Goal: Information Seeking & Learning: Understand process/instructions

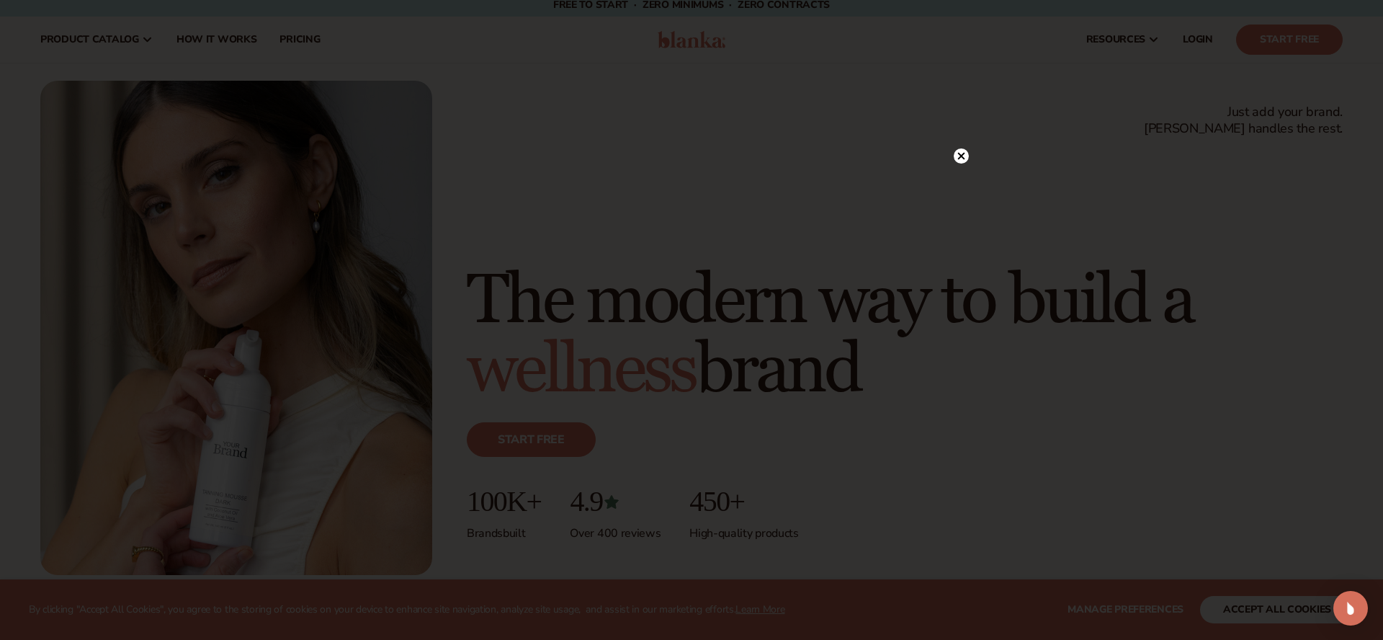
scroll to position [9, 0]
click at [957, 156] on circle at bounding box center [954, 155] width 15 height 15
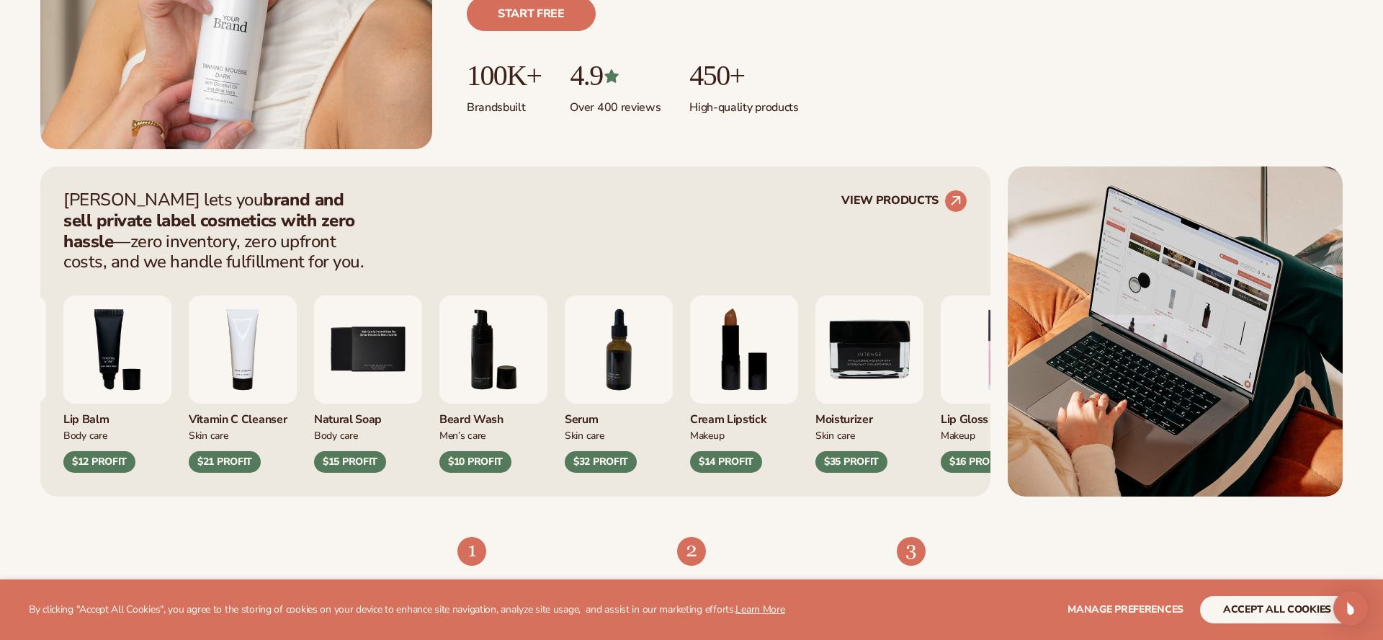
scroll to position [635, 0]
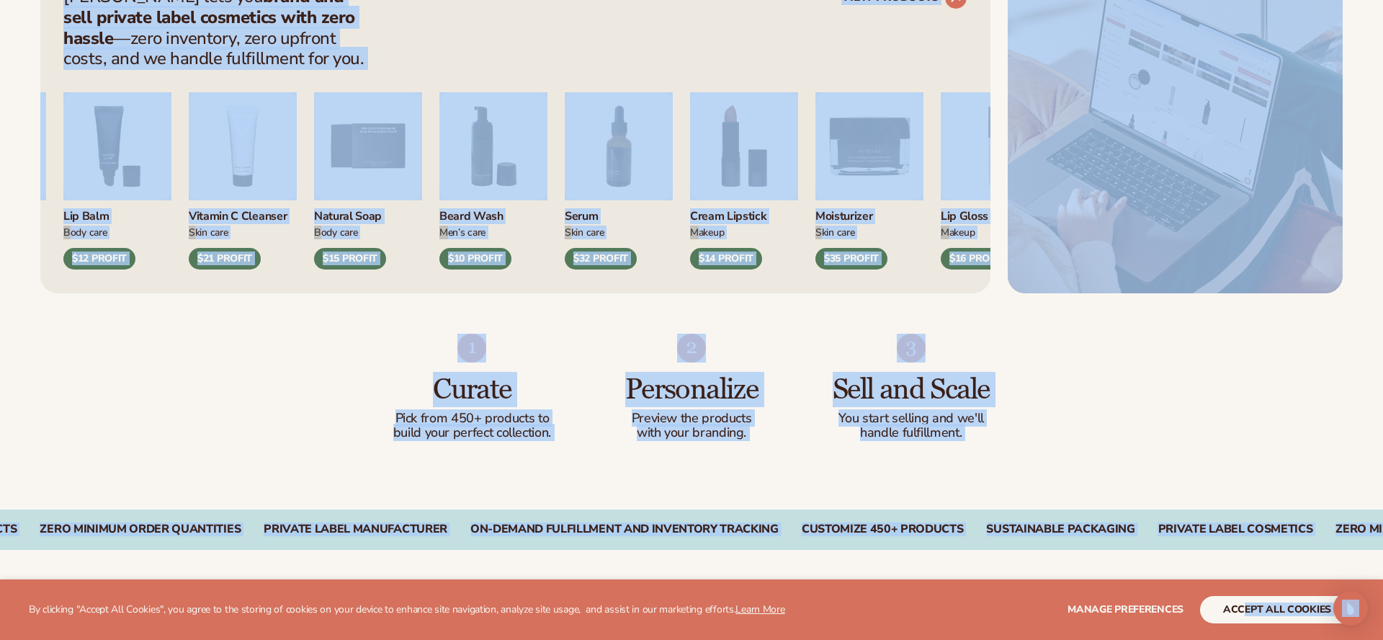
drag, startPoint x: 1358, startPoint y: 599, endPoint x: 1243, endPoint y: 616, distance: 116.4
click at [1241, 615] on button "accept all cookies" at bounding box center [1277, 609] width 154 height 27
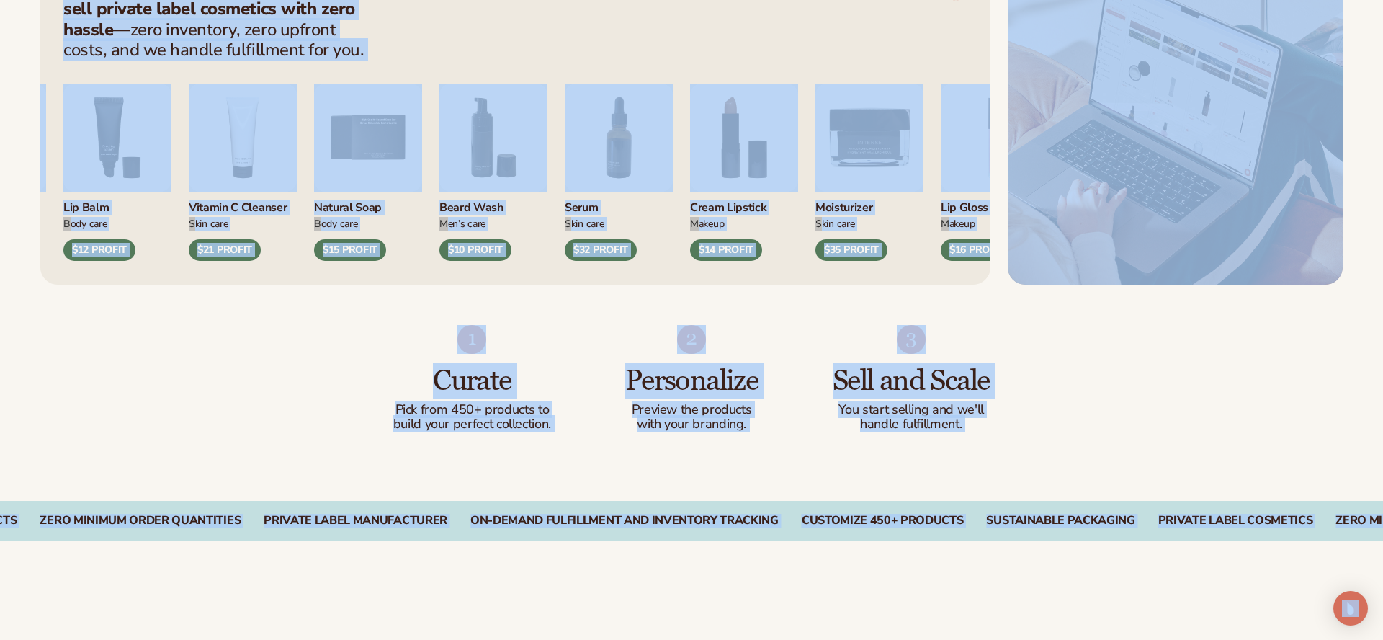
click at [324, 391] on div "Curate Pick from 450+ products to build your perfect collection. Personalize Pr…" at bounding box center [691, 393] width 1383 height 216
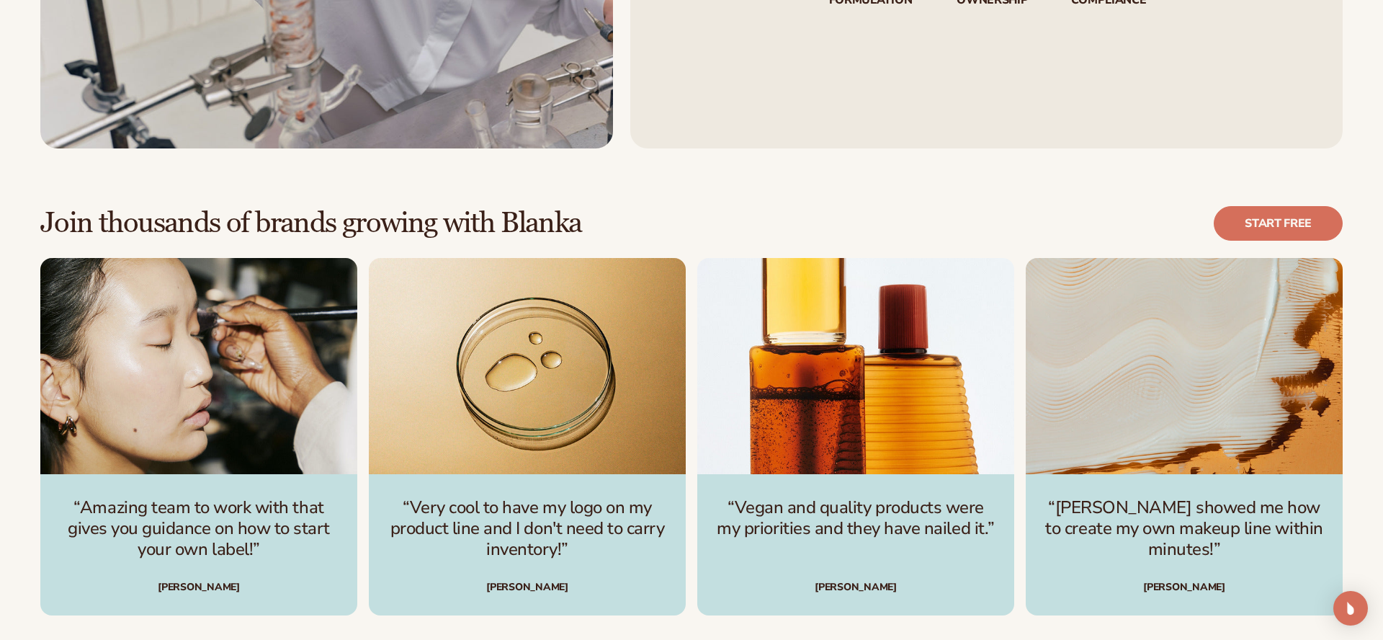
scroll to position [4253, 0]
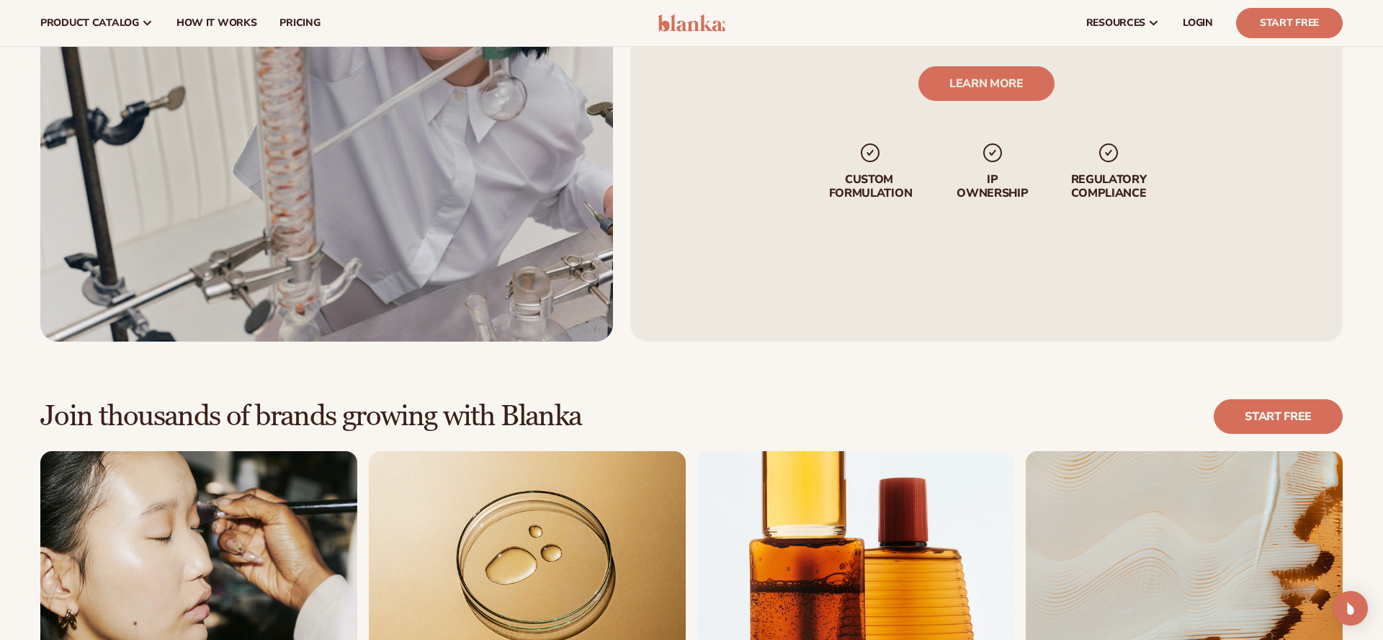
click at [397, 406] on h2 "Join thousands of brands growing with Blanka" at bounding box center [311, 416] width 542 height 32
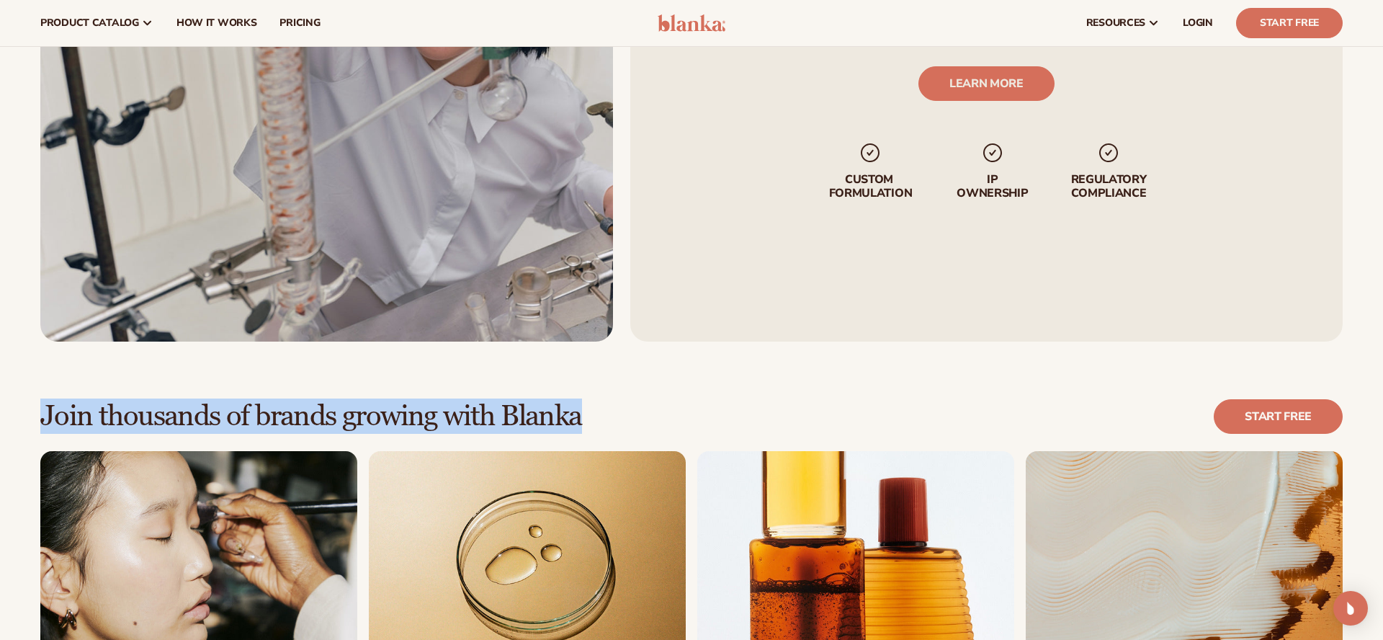
click at [397, 406] on h2 "Join thousands of brands growing with Blanka" at bounding box center [311, 416] width 542 height 32
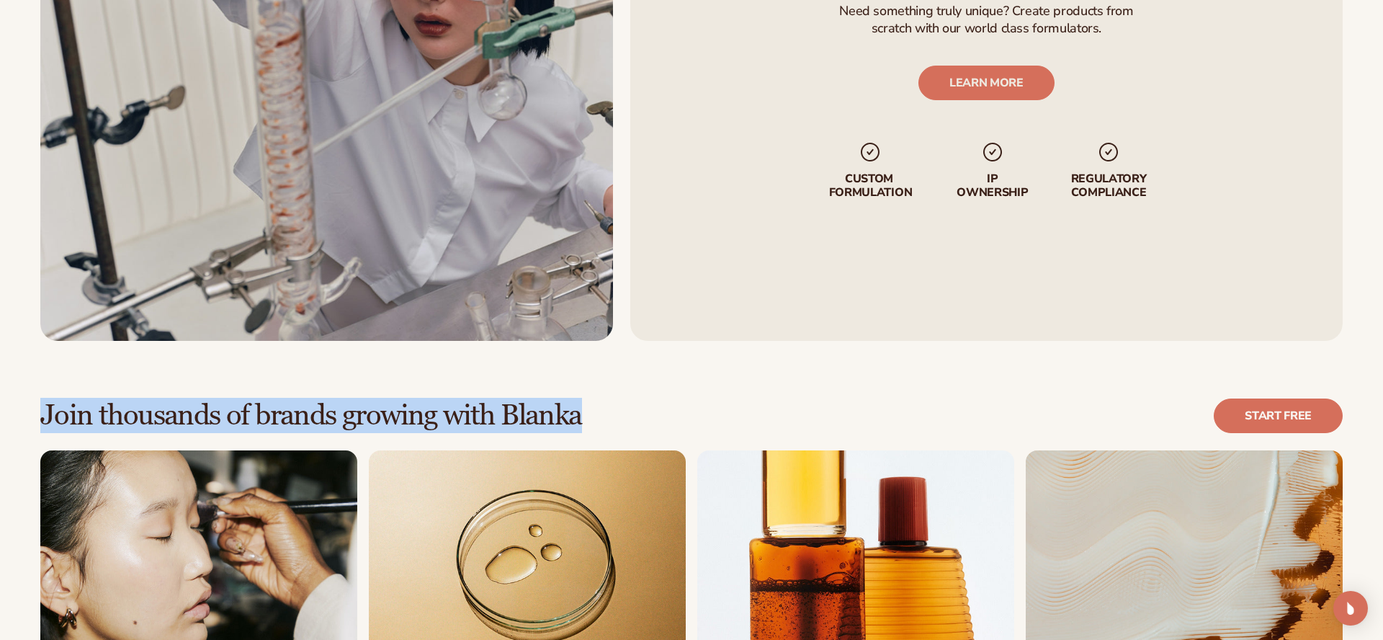
click at [397, 406] on h2 "Join thousands of brands growing with Blanka" at bounding box center [311, 416] width 542 height 32
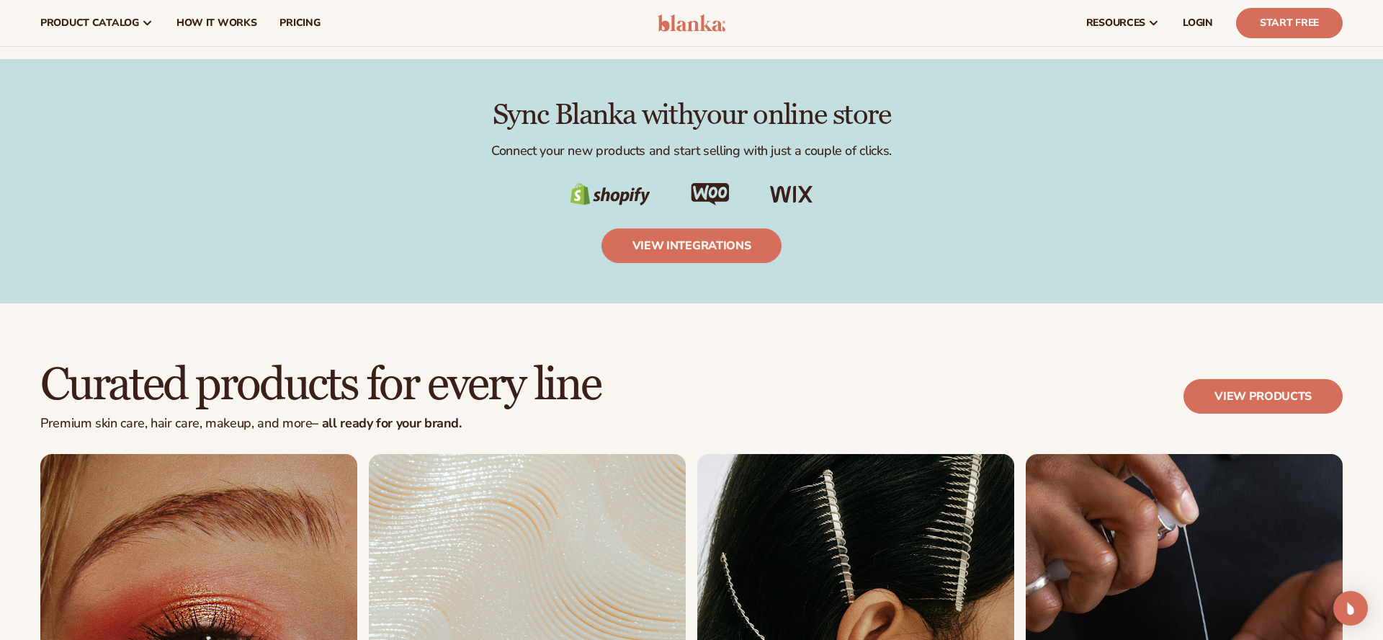
click at [397, 406] on h2 "Curated products for every line" at bounding box center [320, 385] width 560 height 48
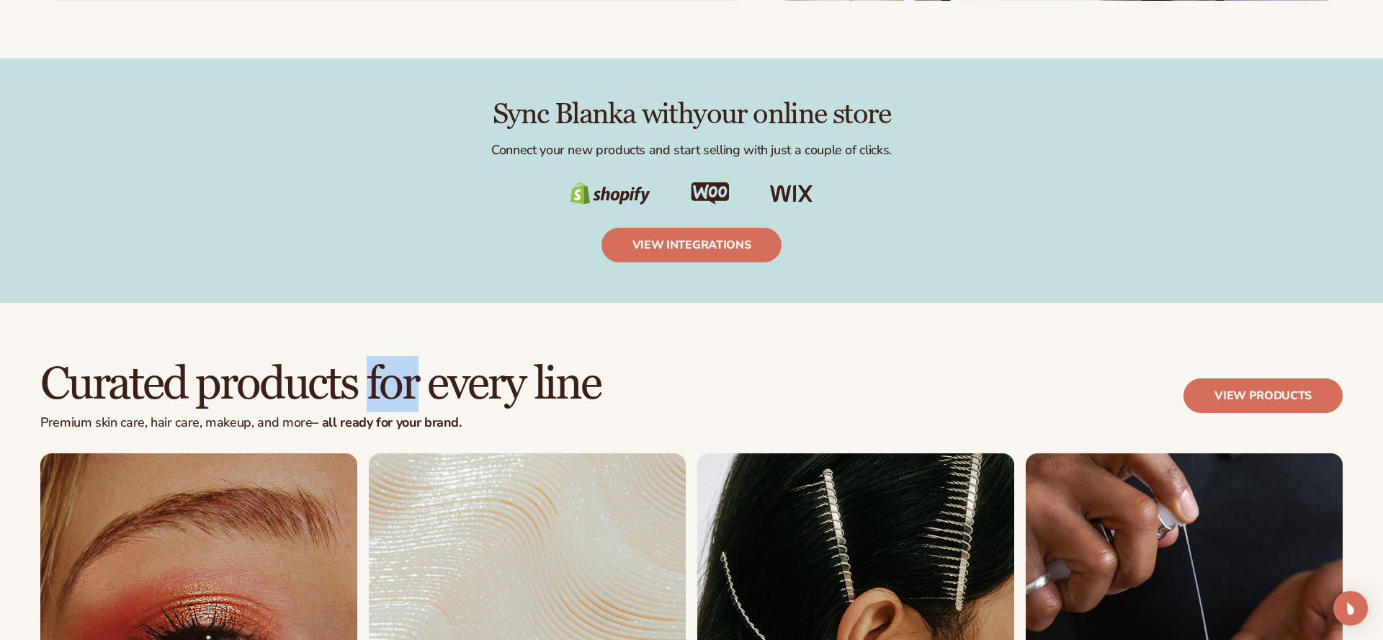
click at [397, 406] on h2 "Curated products for every line" at bounding box center [320, 384] width 560 height 48
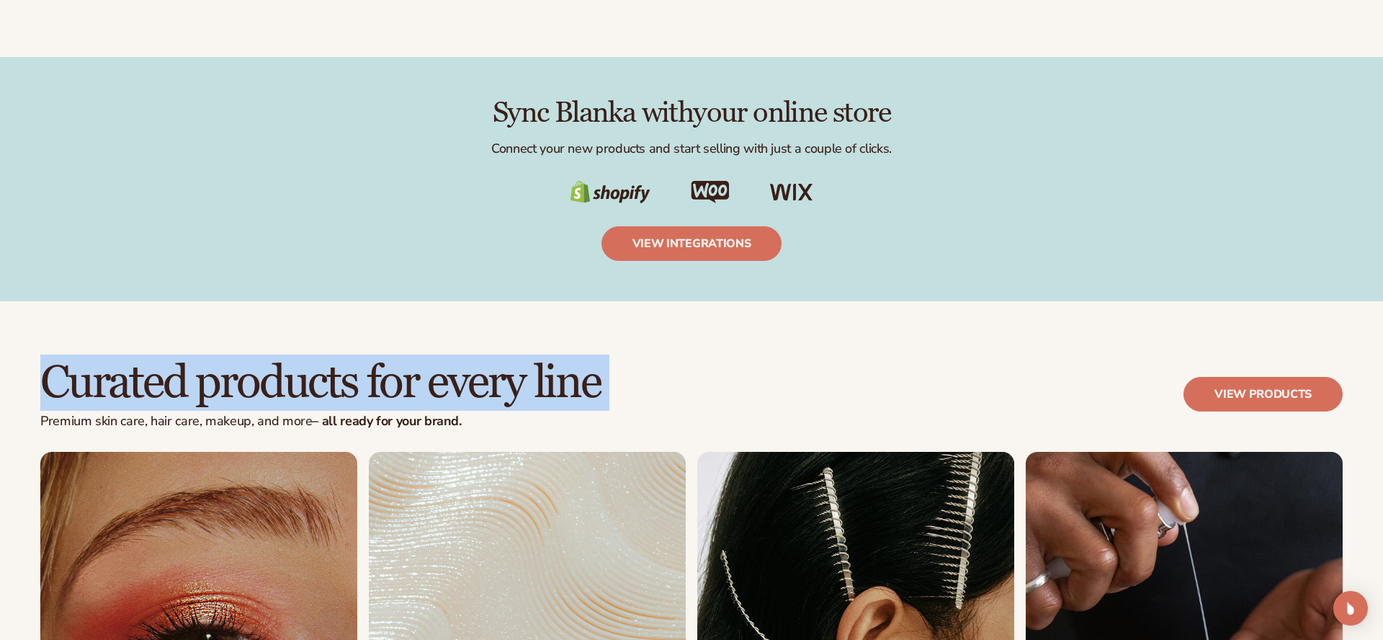
click at [397, 406] on h2 "Curated products for every line" at bounding box center [320, 383] width 560 height 48
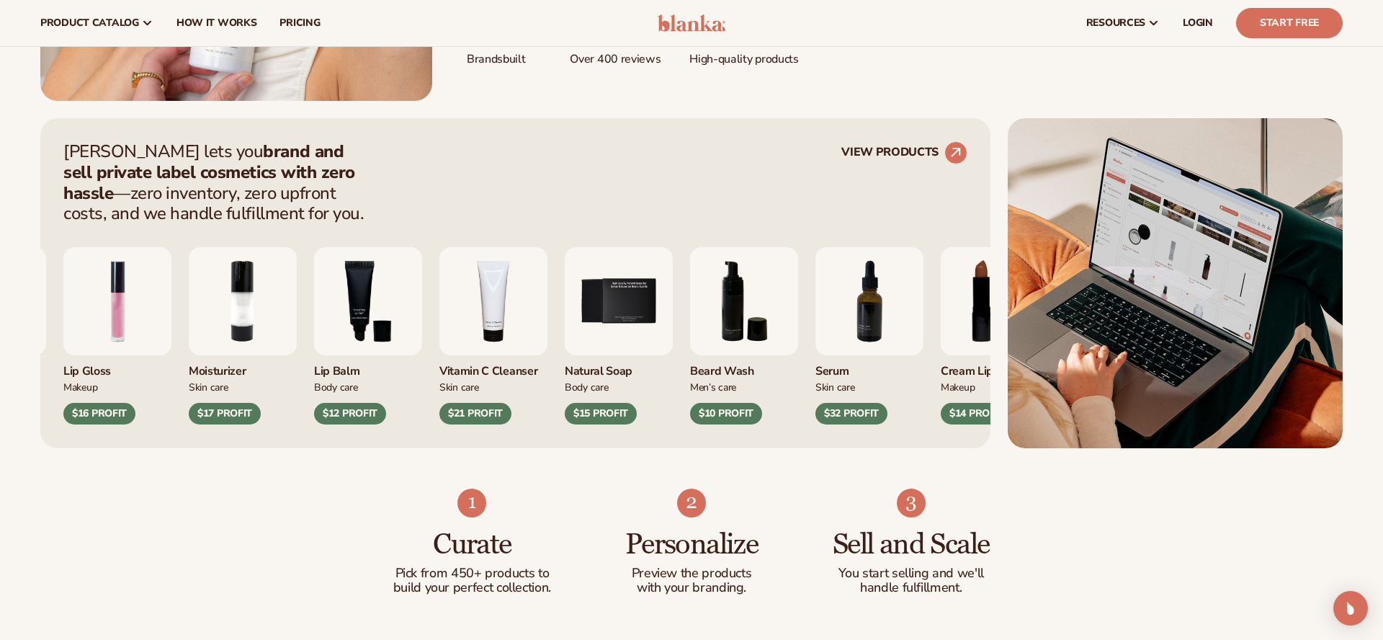
scroll to position [478, 0]
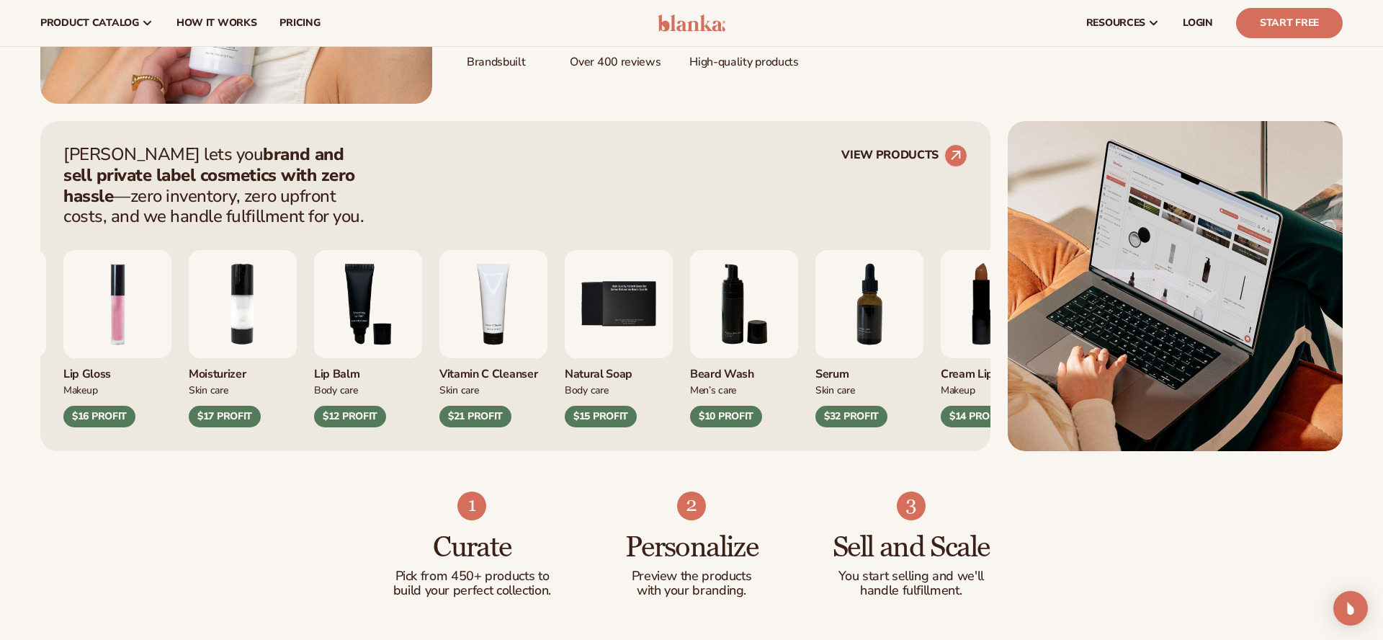
click at [459, 317] on div "Moisturizer Skin Care $35 PROFIT Lip Gloss Makeup" at bounding box center [390, 338] width 904 height 177
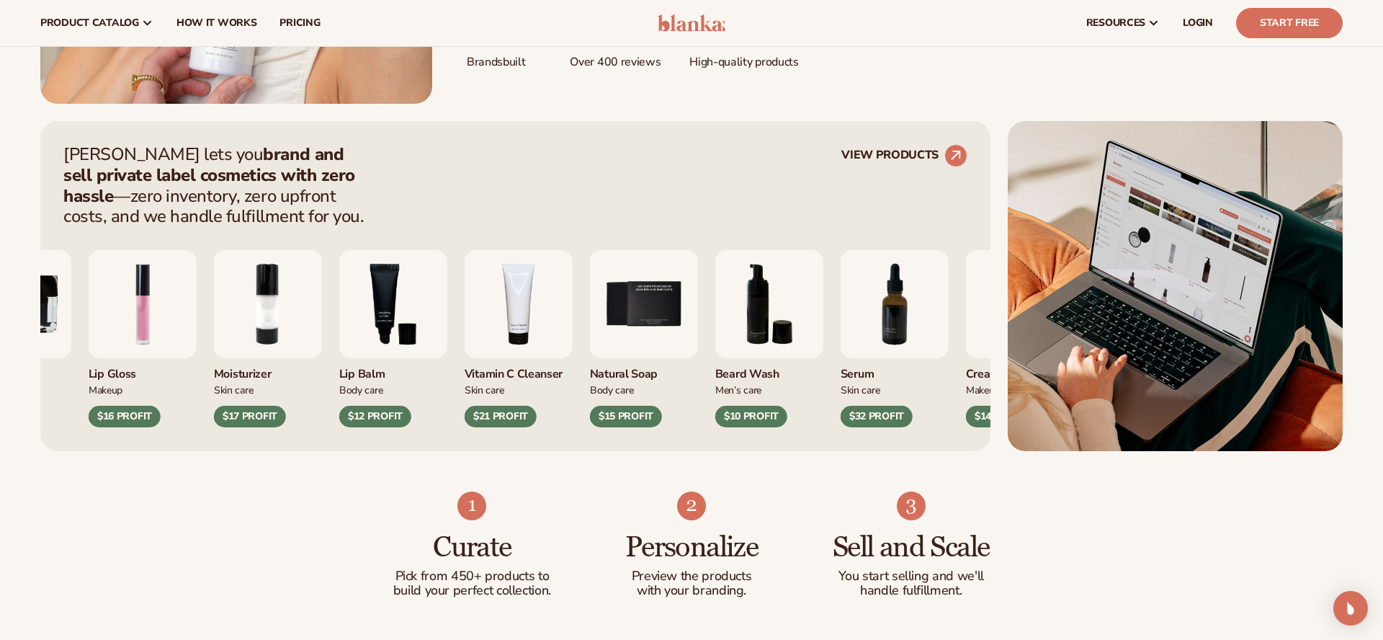
click at [418, 321] on img "3 / 9" at bounding box center [393, 304] width 108 height 108
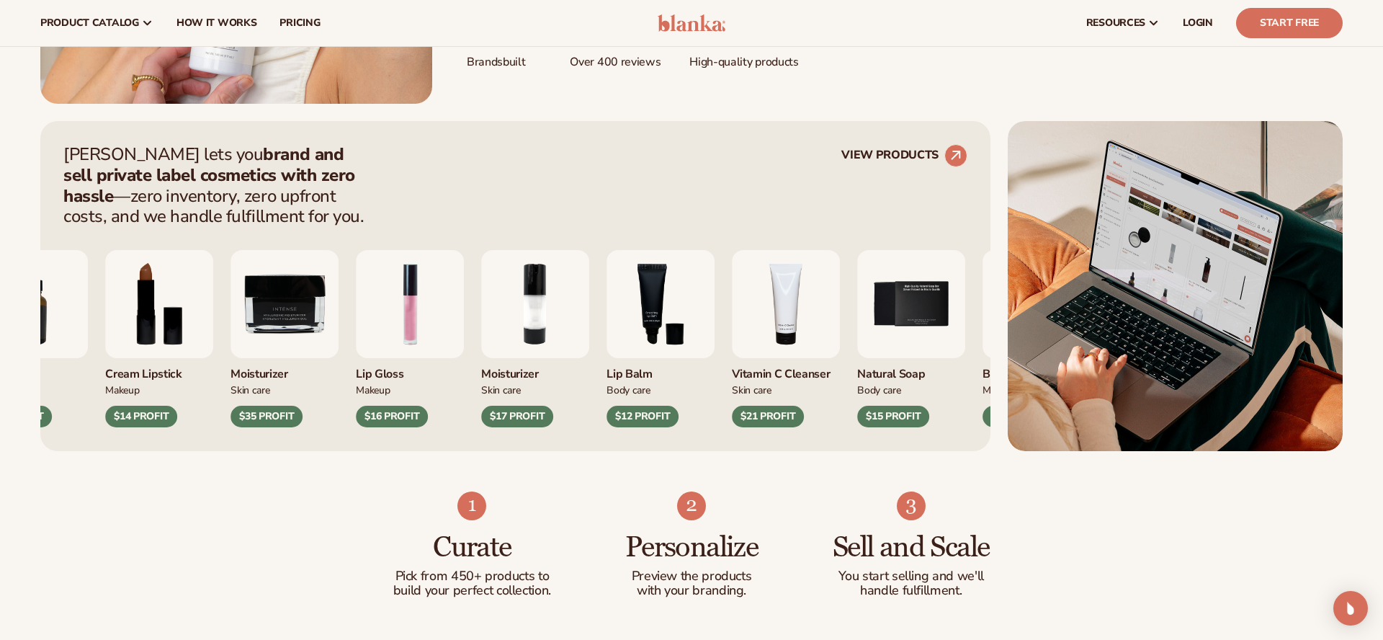
click at [828, 346] on div "Serum Skin Care $32 PROFIT Cream Lipstick Makeup $14 PROFIT Skin Care Makeup" at bounding box center [432, 338] width 904 height 177
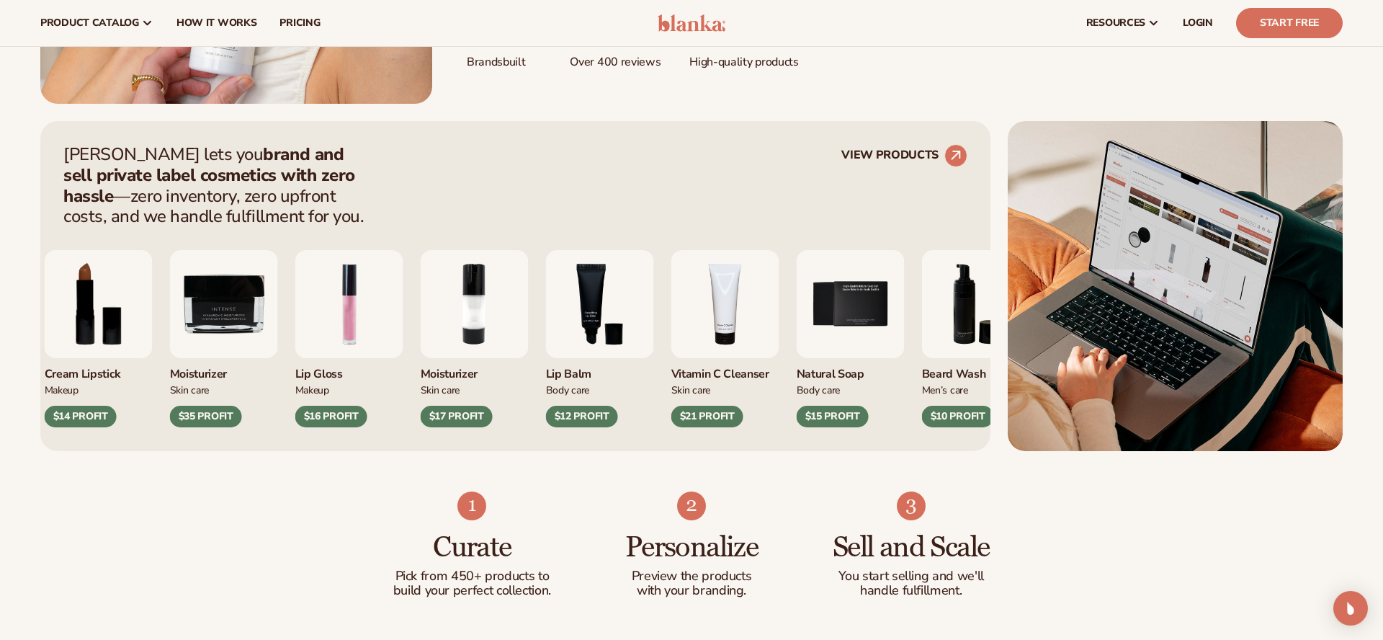
click at [671, 351] on img "4 / 9" at bounding box center [725, 304] width 108 height 108
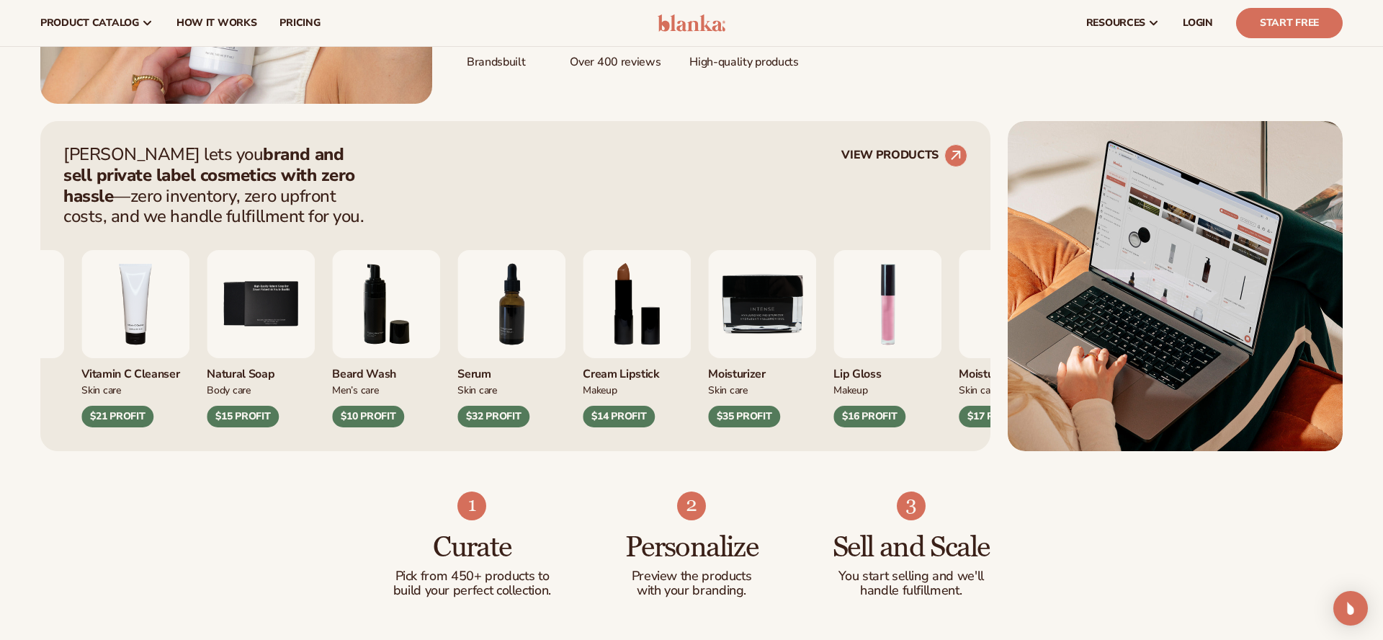
click at [469, 361] on div "Serum Skin Care $32 PROFIT" at bounding box center [511, 338] width 108 height 177
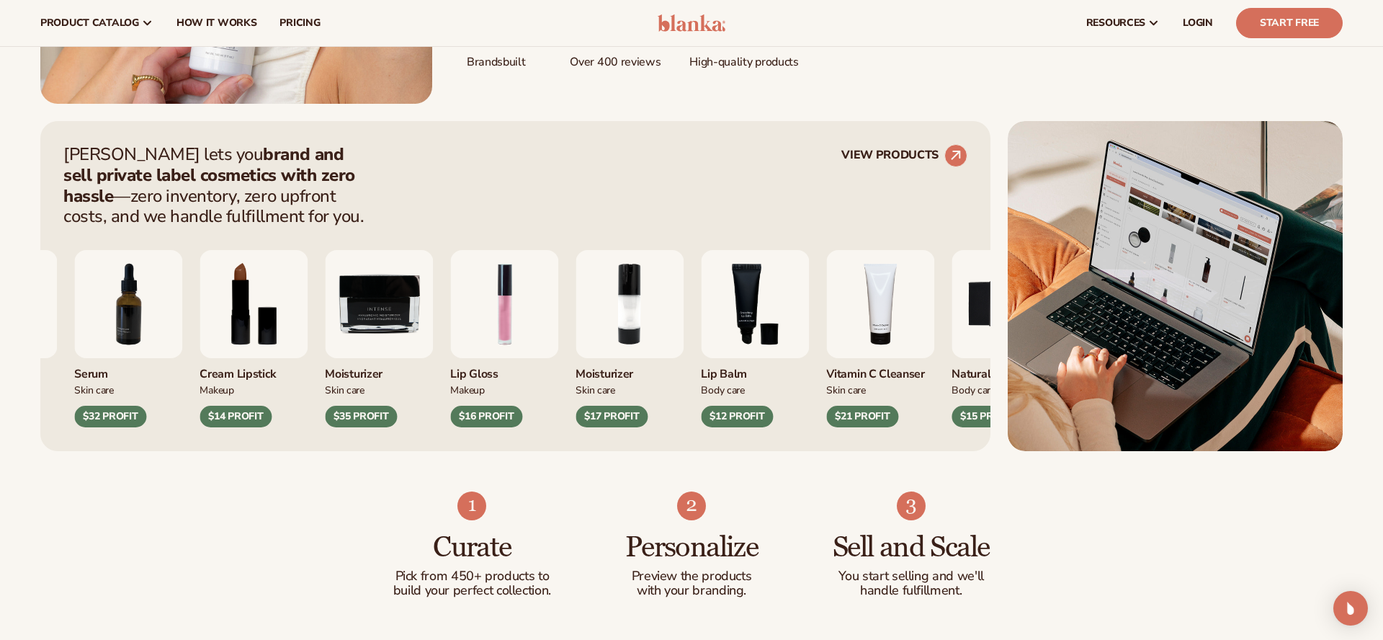
click at [437, 353] on div "Beard Wash Men’s Care $10 PROFIT Serum Skin Care Makeup Makeup" at bounding box center [401, 338] width 904 height 177
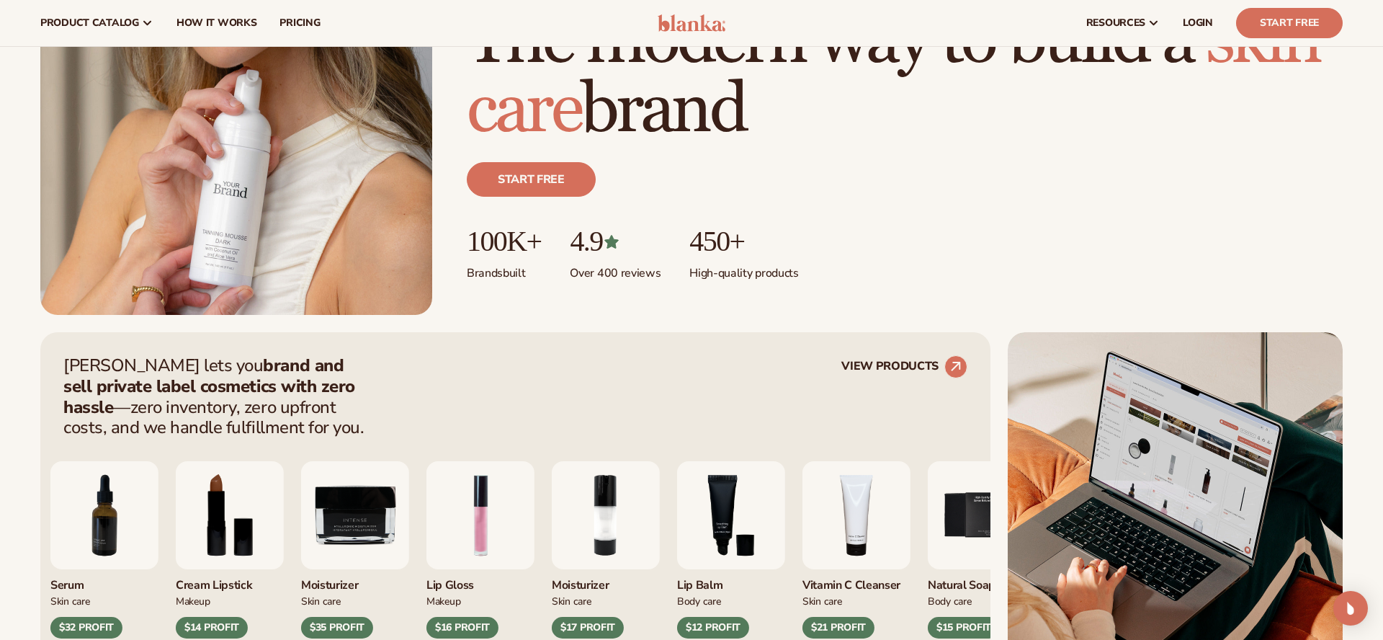
scroll to position [0, 0]
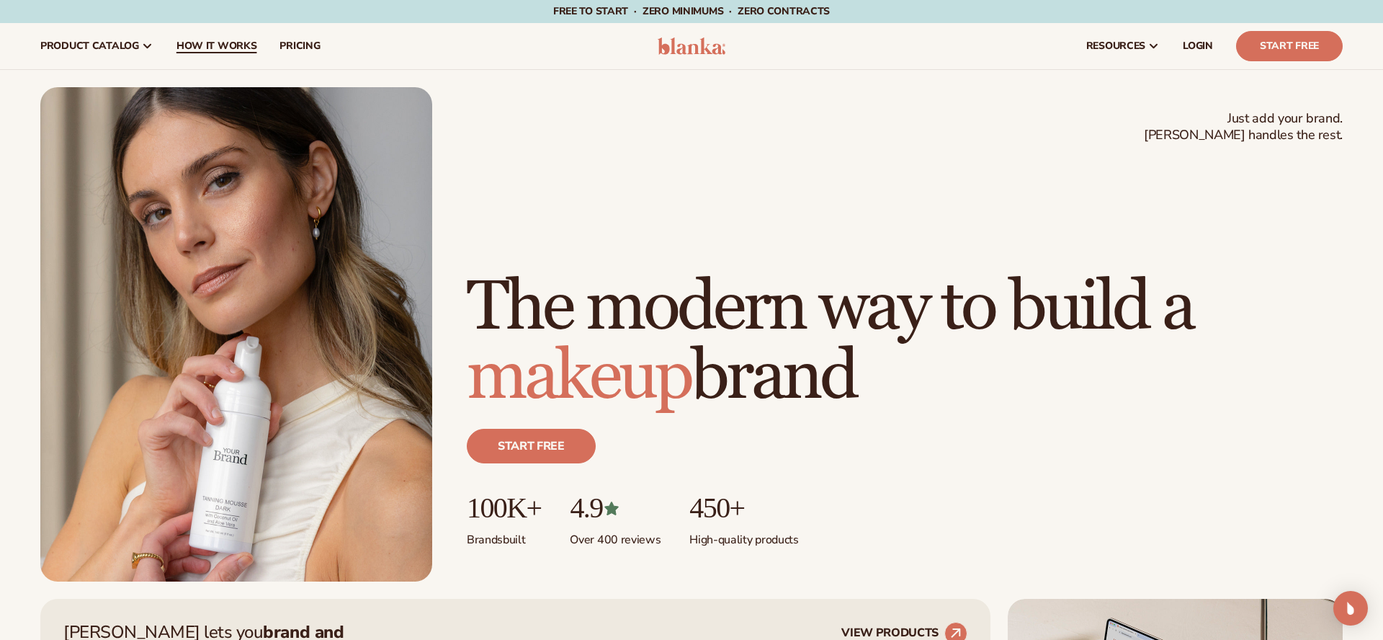
click at [259, 48] on link "How It Works" at bounding box center [217, 46] width 104 height 46
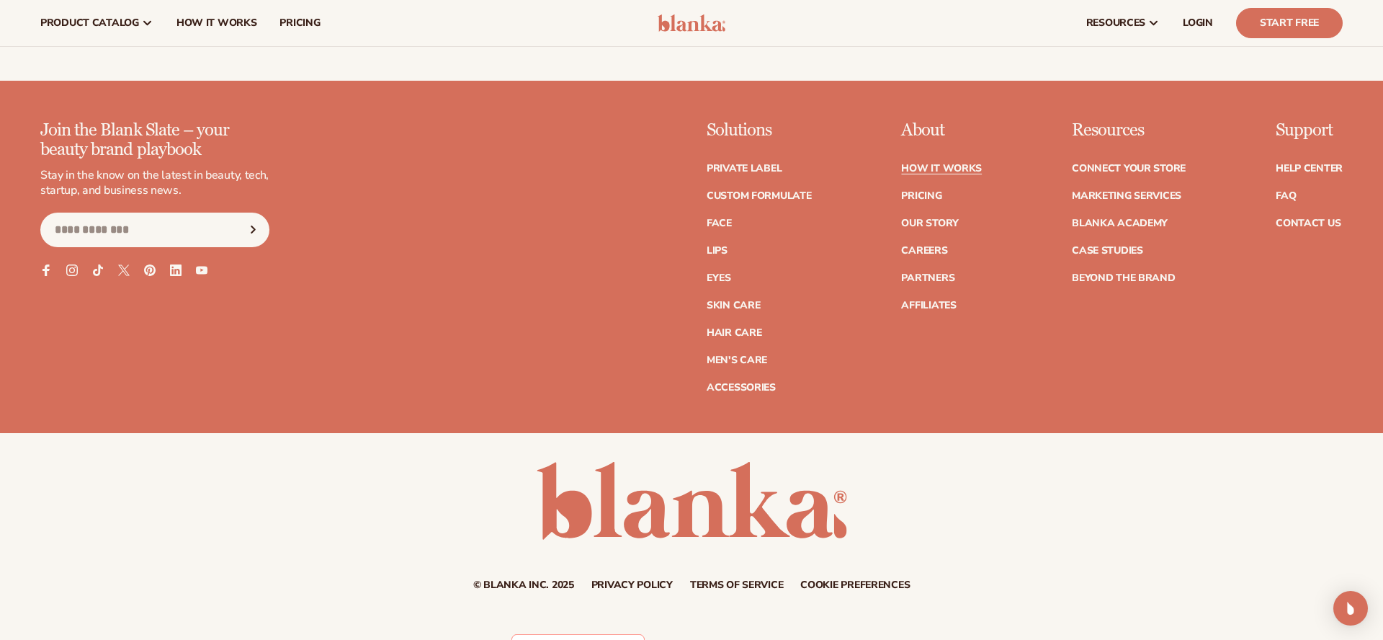
scroll to position [3835, 0]
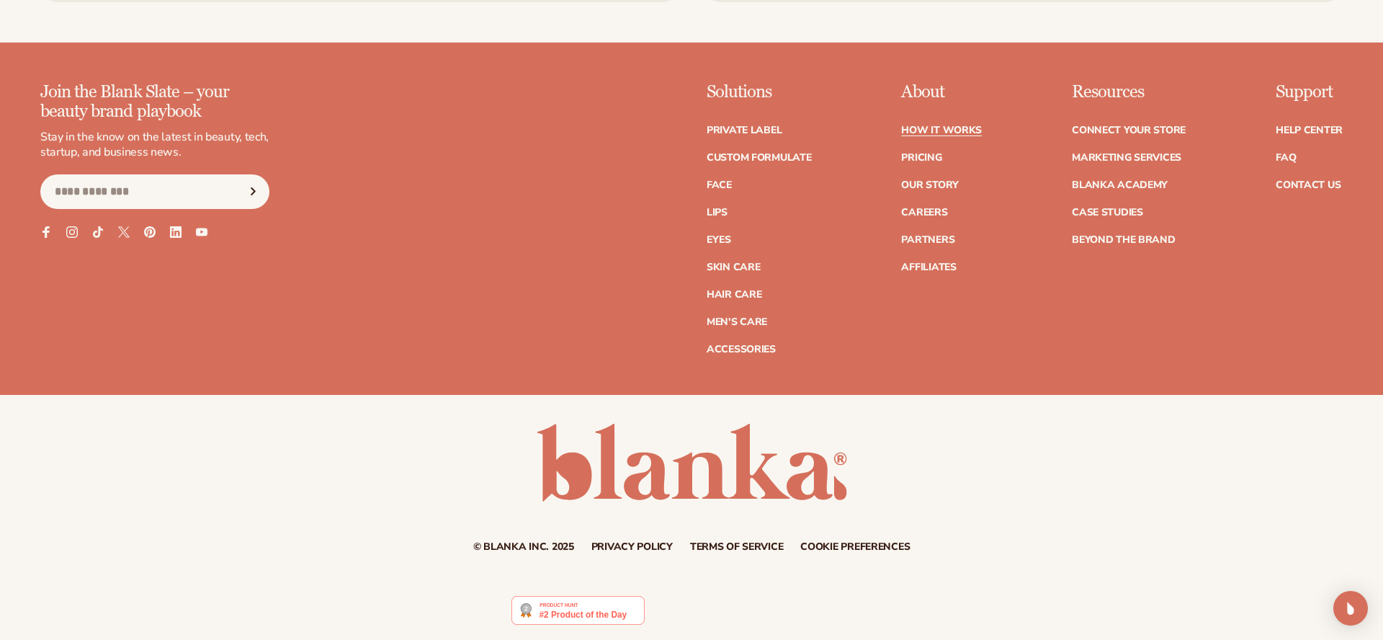
click at [944, 247] on ul "How It Works Pricing Our Story Careers Partners Affiliates" at bounding box center [941, 191] width 81 height 161
click at [944, 243] on link "Partners" at bounding box center [927, 240] width 53 height 10
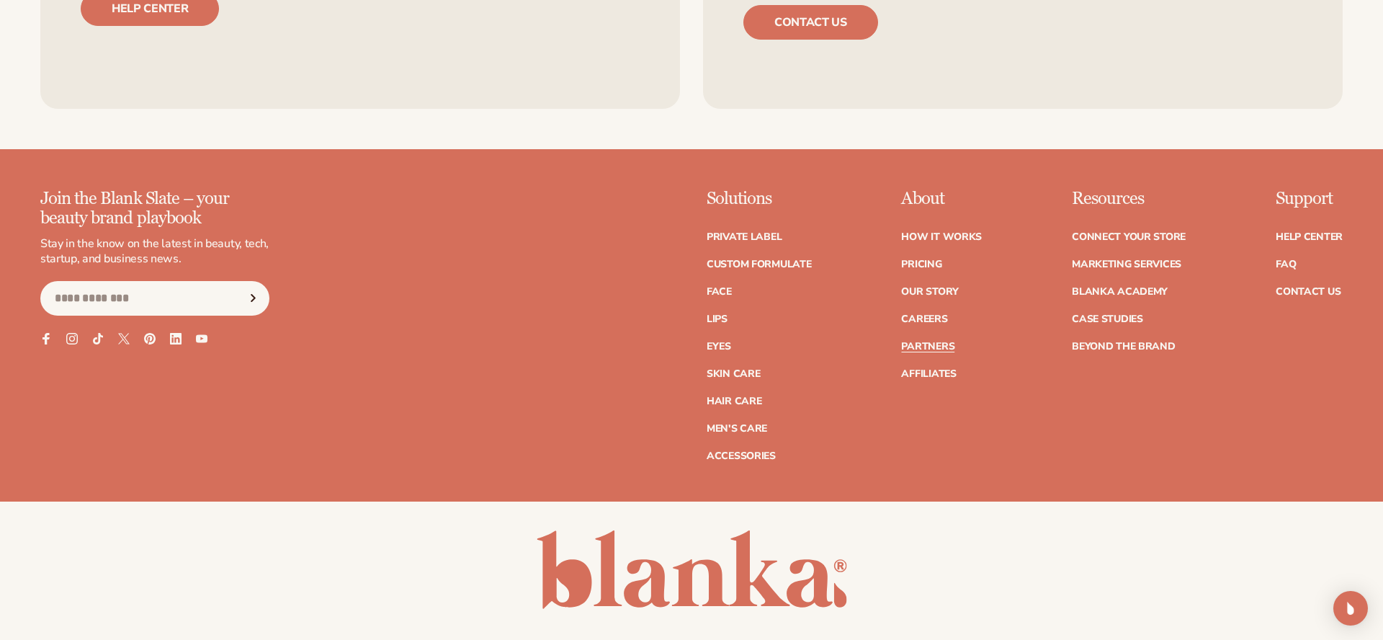
scroll to position [2713, 0]
